Goal: Information Seeking & Learning: Learn about a topic

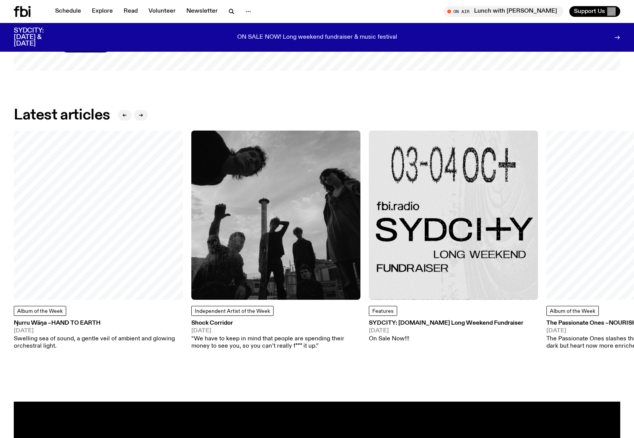
scroll to position [1021, 0]
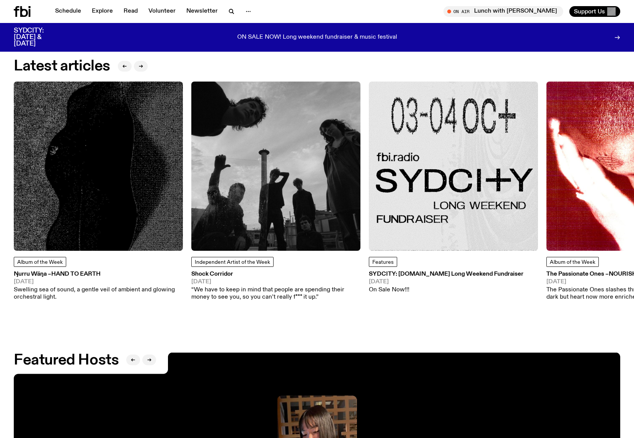
click at [442, 279] on span "[DATE]" at bounding box center [446, 282] width 155 height 6
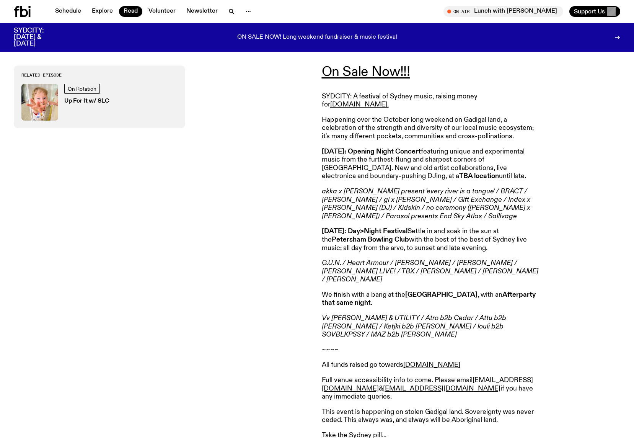
scroll to position [339, 0]
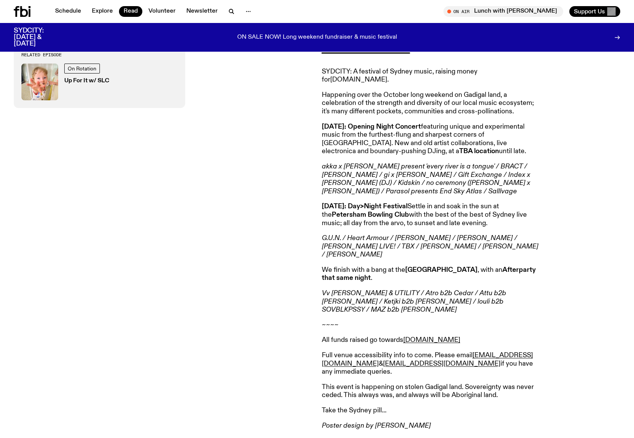
click at [389, 76] on link "fbi.radio." at bounding box center [359, 79] width 59 height 7
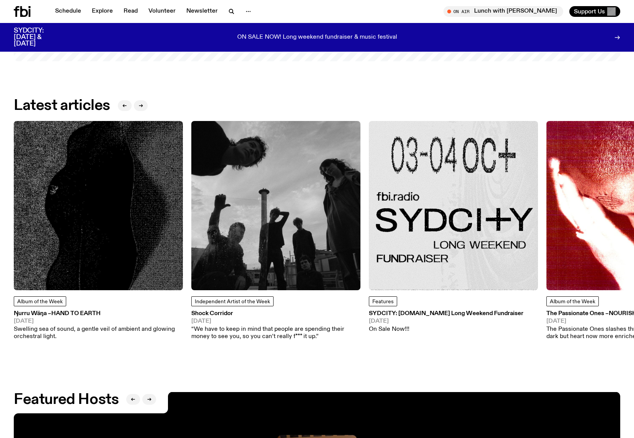
scroll to position [1479, 0]
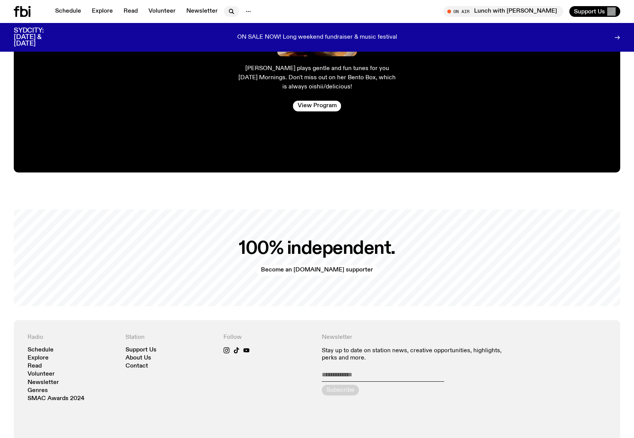
click at [230, 13] on icon "button" at bounding box center [231, 11] width 9 height 9
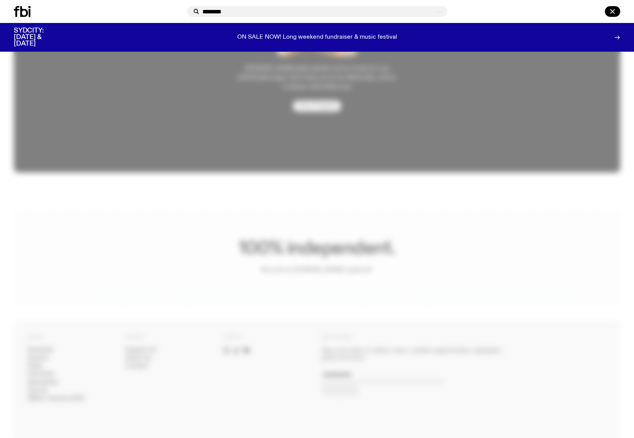
type input "********"
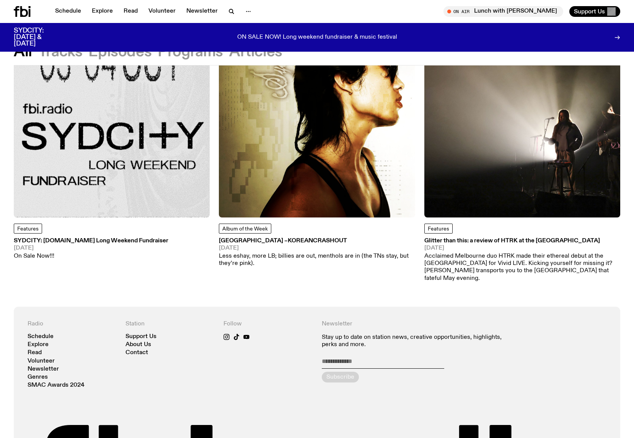
scroll to position [1003, 0]
